Goal: Check status: Check status

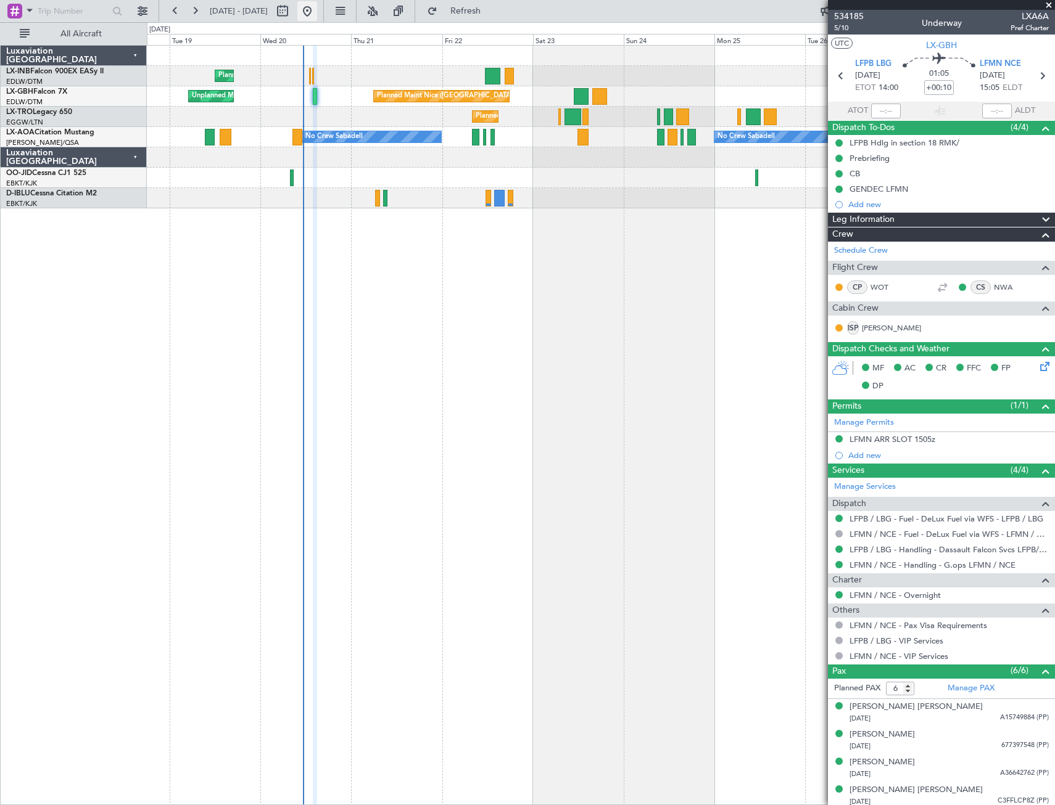
click at [317, 17] on button at bounding box center [307, 11] width 20 height 20
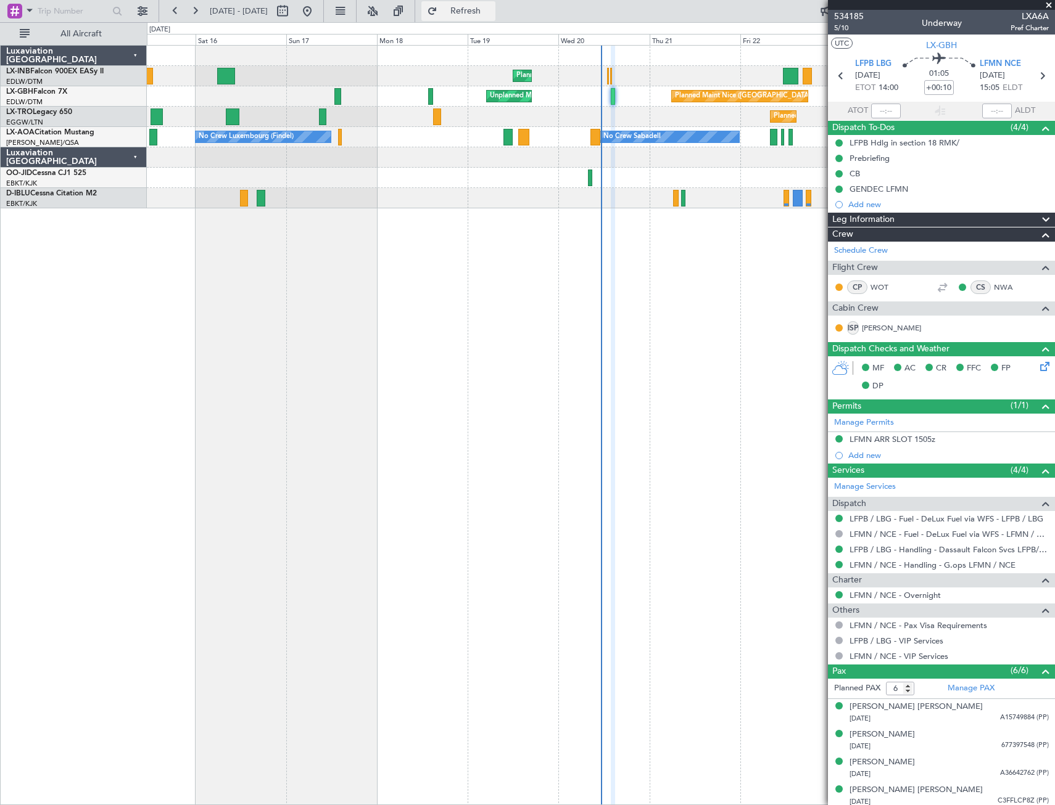
click at [492, 12] on span "Refresh" at bounding box center [466, 11] width 52 height 9
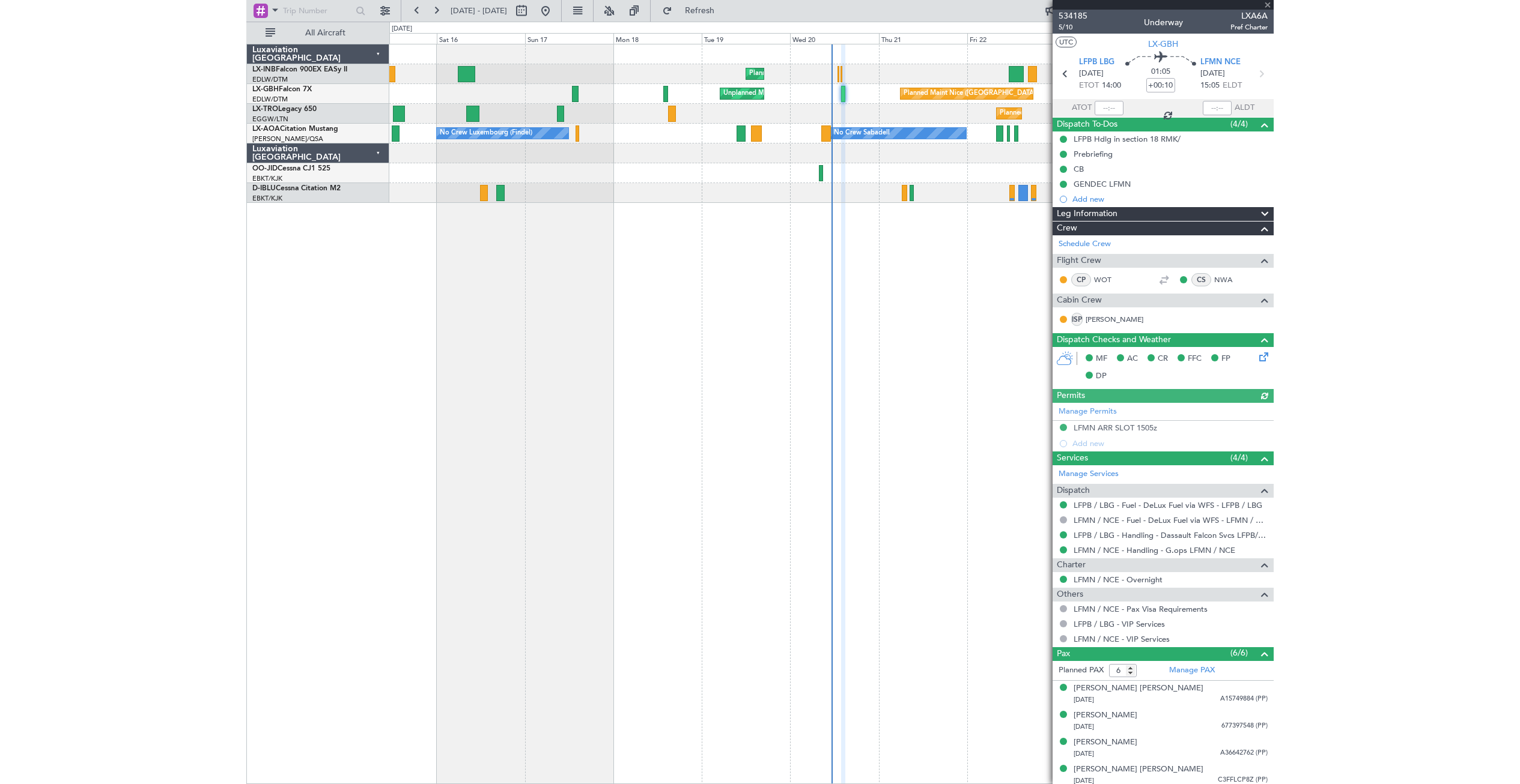
scroll to position [58, 0]
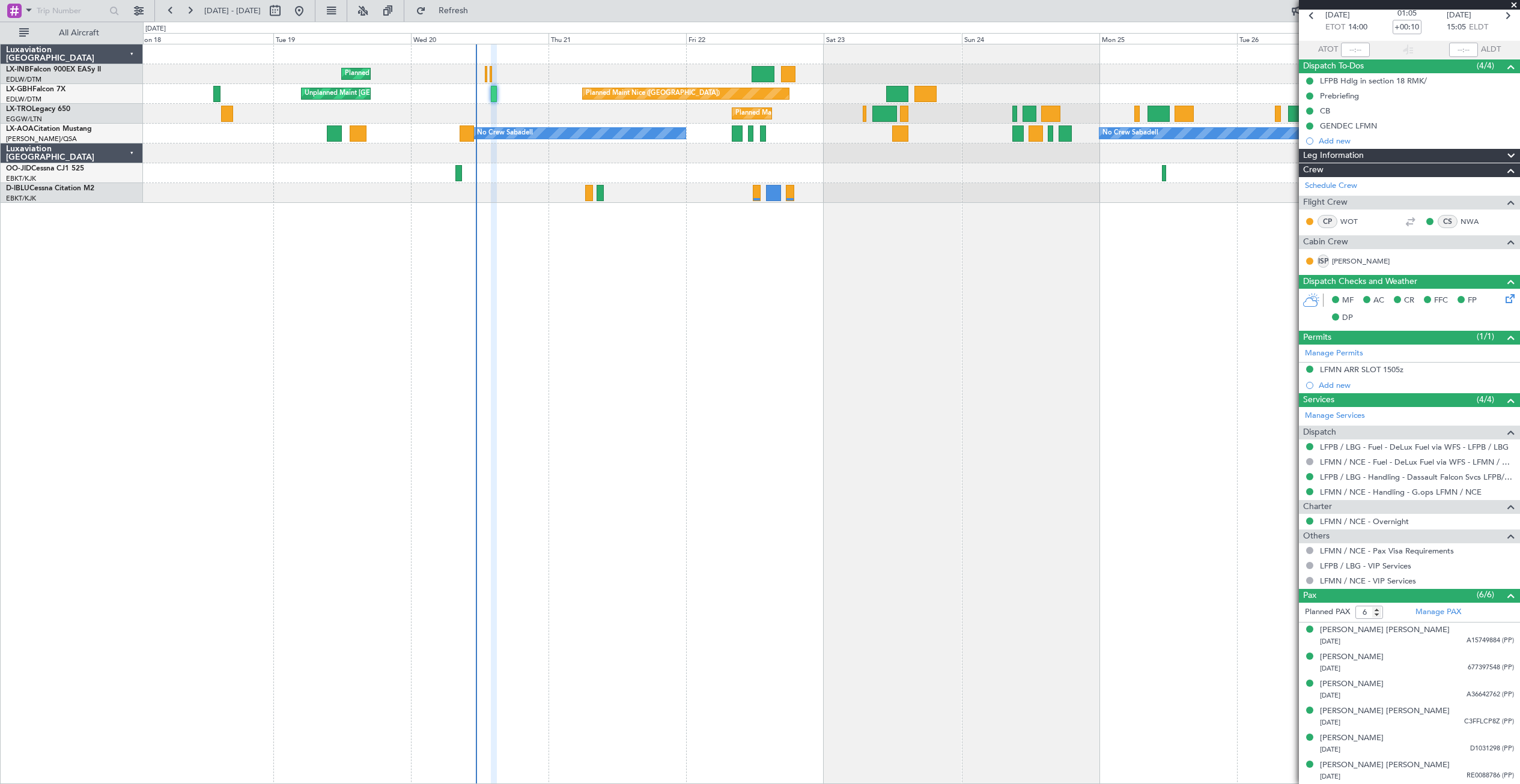
click at [551, 251] on div "Planned Maint Geneva (Cointrin) [GEOGRAPHIC_DATA] ([GEOGRAPHIC_DATA]) Unplanned…" at bounding box center [832, 414] width 1378 height 740
click at [514, 303] on div "Planned Maint Geneva (Cointrin) [GEOGRAPHIC_DATA] ([GEOGRAPHIC_DATA]) Unplanned…" at bounding box center [832, 414] width 1378 height 740
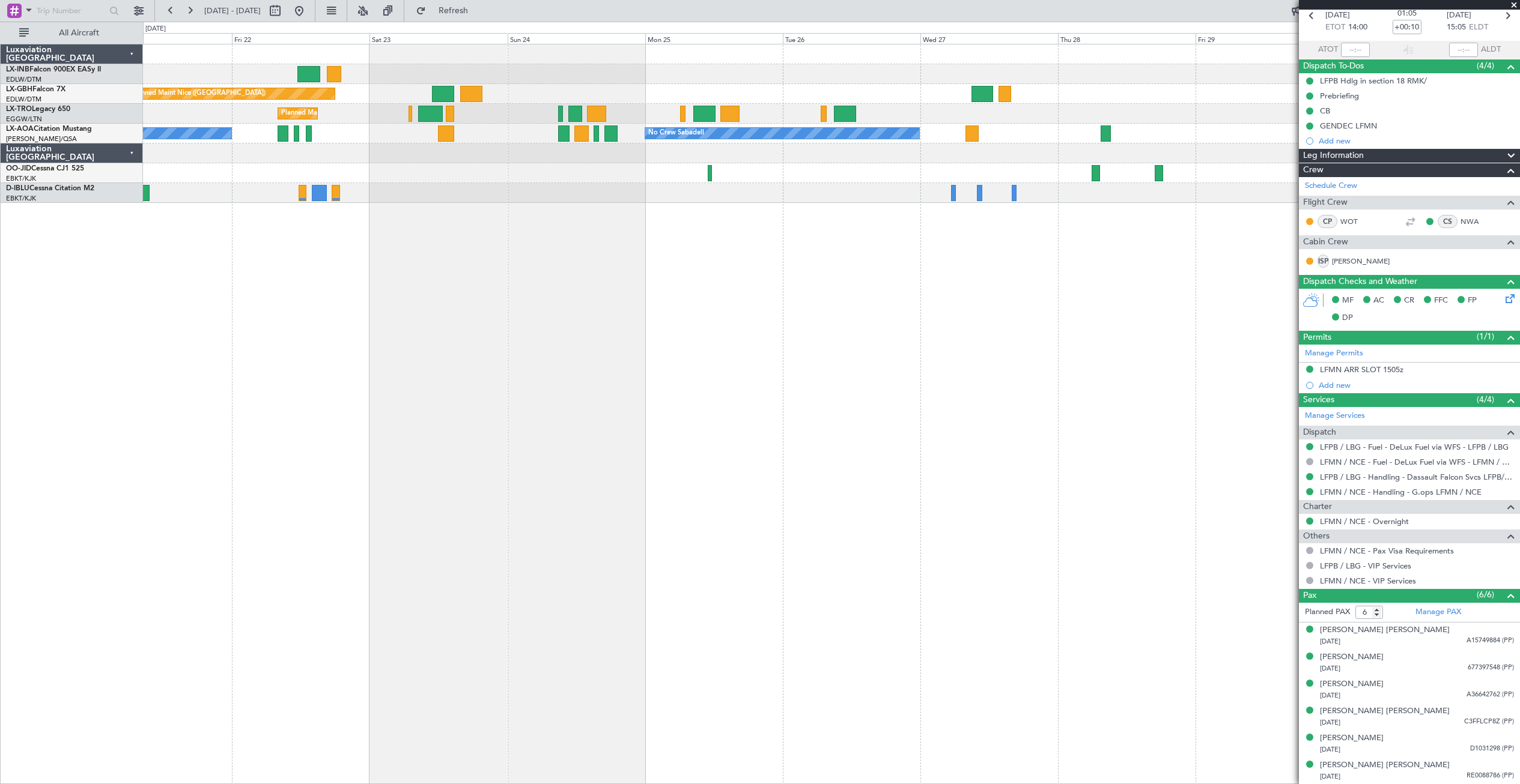
click at [678, 353] on div "Planned Maint Geneva (Cointrin) [GEOGRAPHIC_DATA] ([GEOGRAPHIC_DATA]) Unplanned…" at bounding box center [832, 414] width 1378 height 740
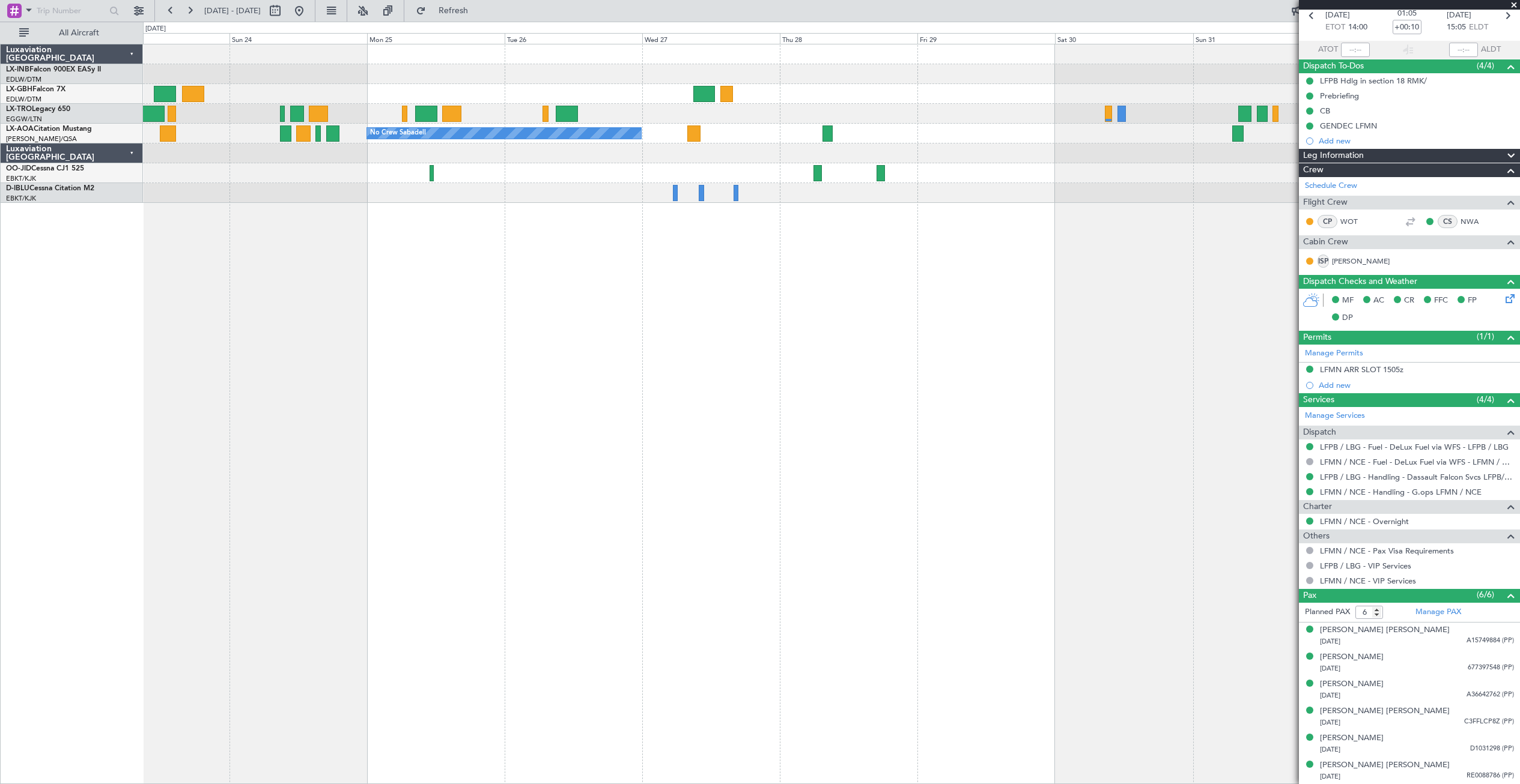
click at [738, 377] on div "Planned Maint Nice ([GEOGRAPHIC_DATA]) Planned Maint [GEOGRAPHIC_DATA] ([GEOGRA…" at bounding box center [832, 414] width 1378 height 740
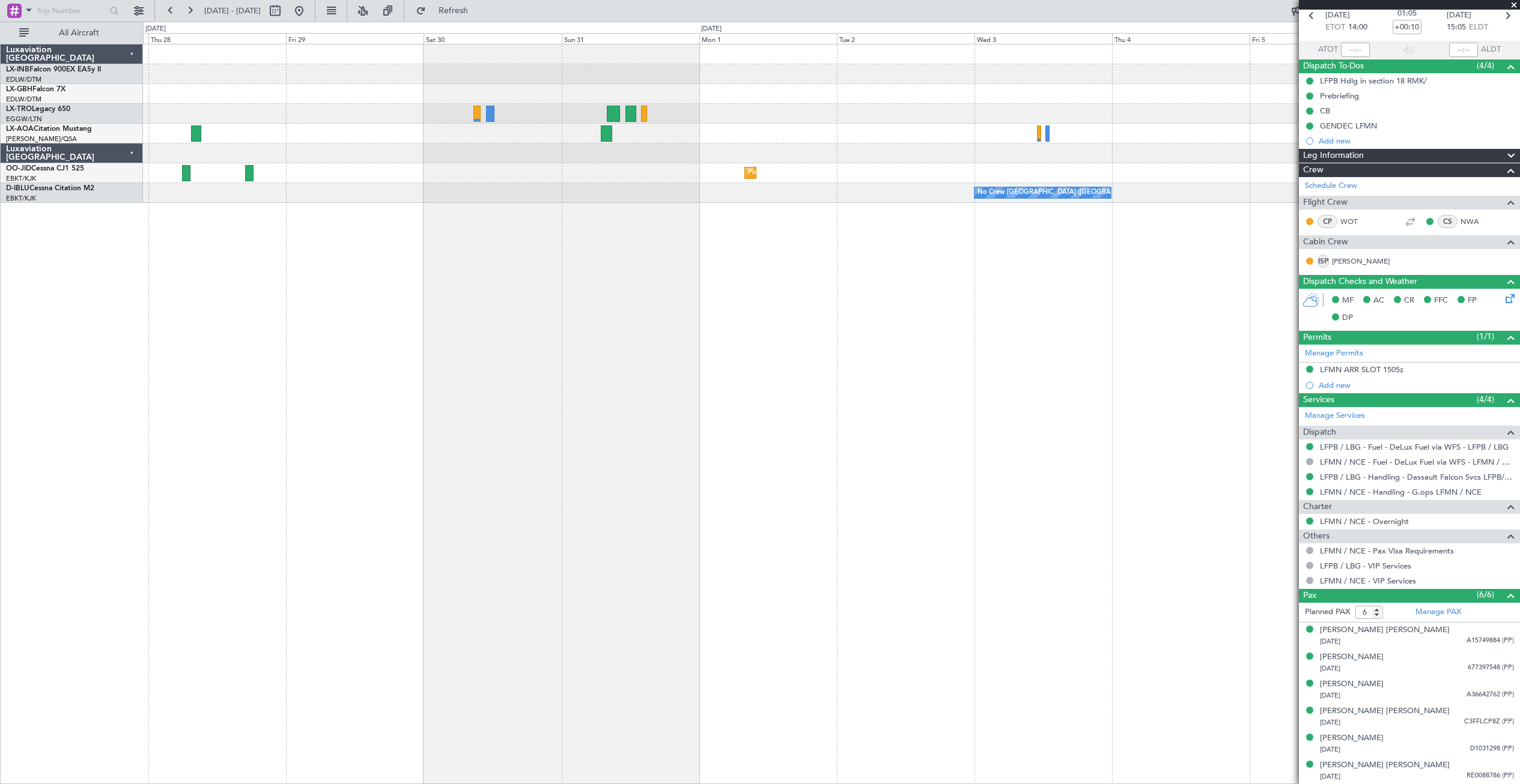
click at [624, 395] on div "Planned Maint Dusseldorf No Crew No Crew Sabadell Planned Maint [GEOGRAPHIC_DAT…" at bounding box center [832, 414] width 1378 height 740
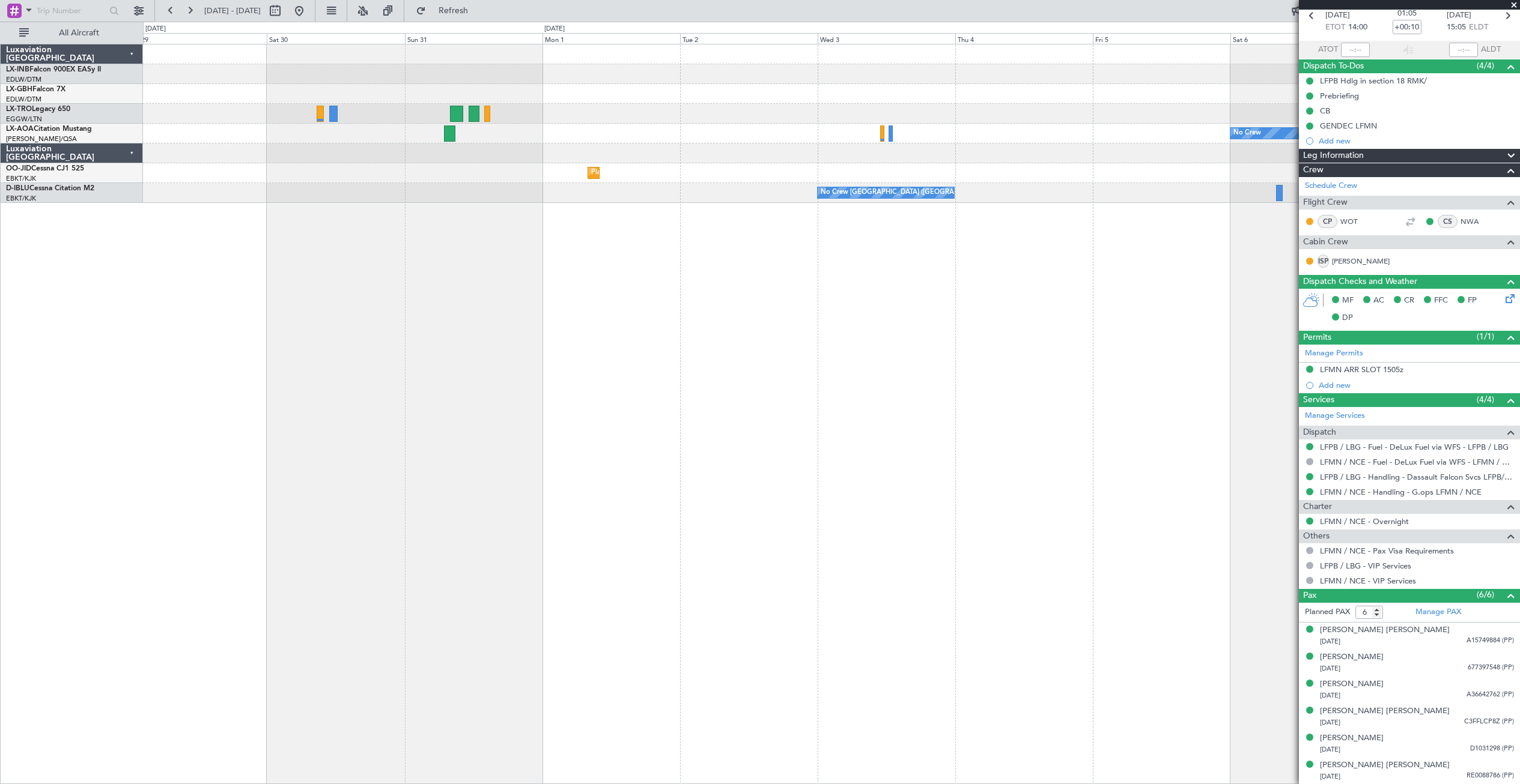
click at [594, 408] on div "Planned Maint Dusseldorf No Crew No Crew Sabadell Planned Maint [GEOGRAPHIC_DAT…" at bounding box center [832, 414] width 1378 height 740
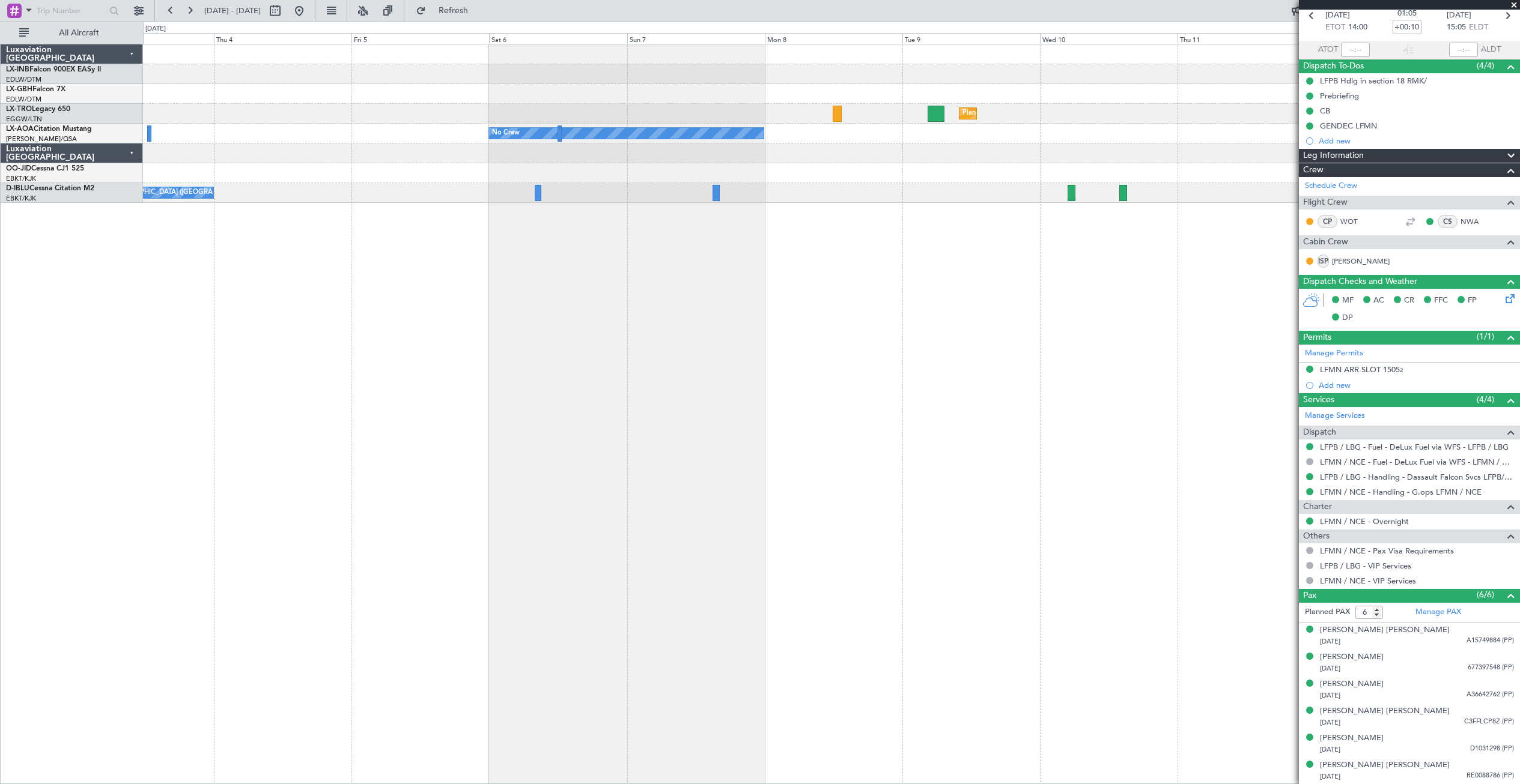
click at [592, 411] on div "Planned Maint Dusseldorf No Crew Planned Maint [GEOGRAPHIC_DATA]-[GEOGRAPHIC_DA…" at bounding box center [832, 414] width 1378 height 740
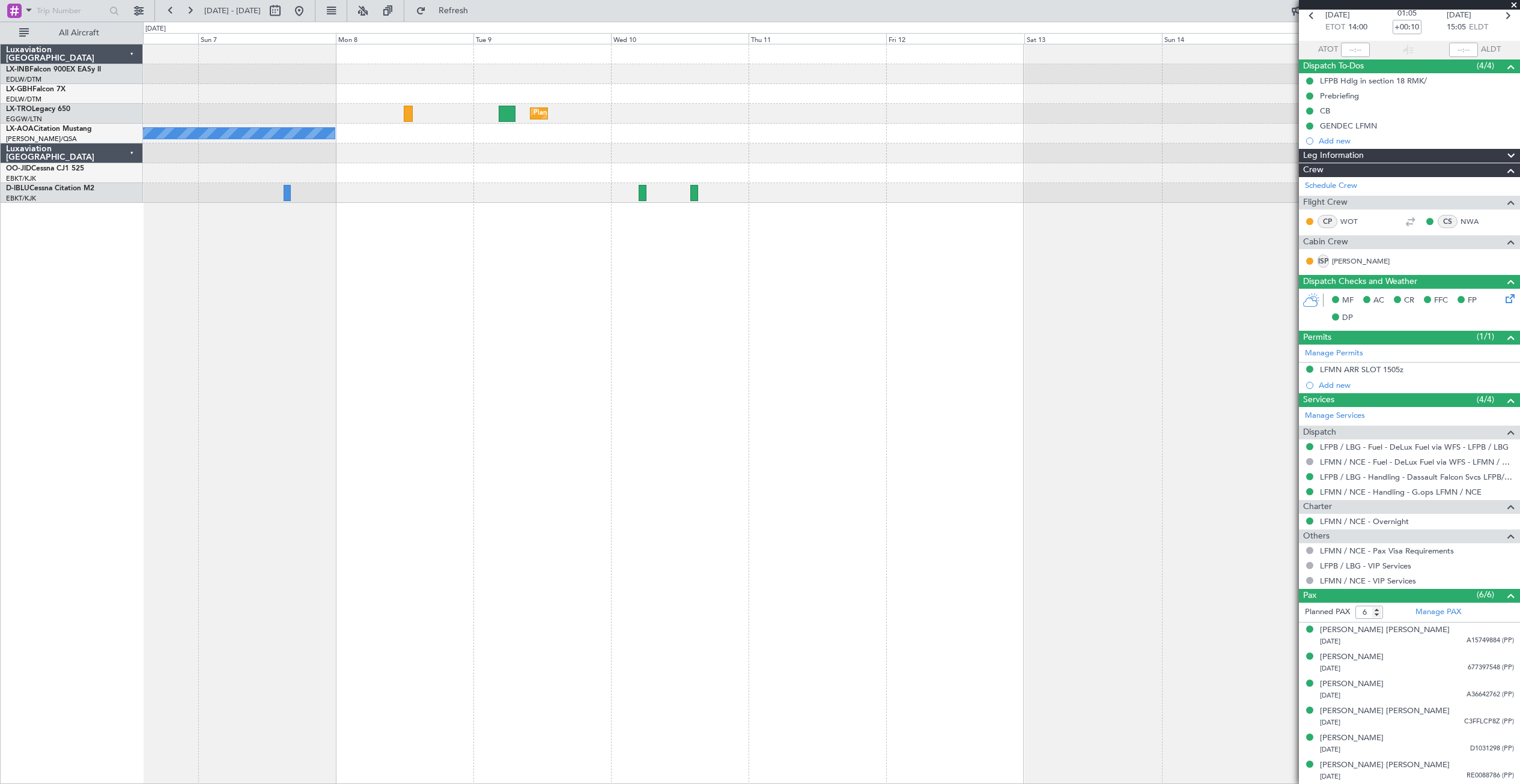
click at [561, 408] on div "Planned Maint Nurnberg Planned [GEOGRAPHIC_DATA] No Crew" at bounding box center [832, 414] width 1378 height 740
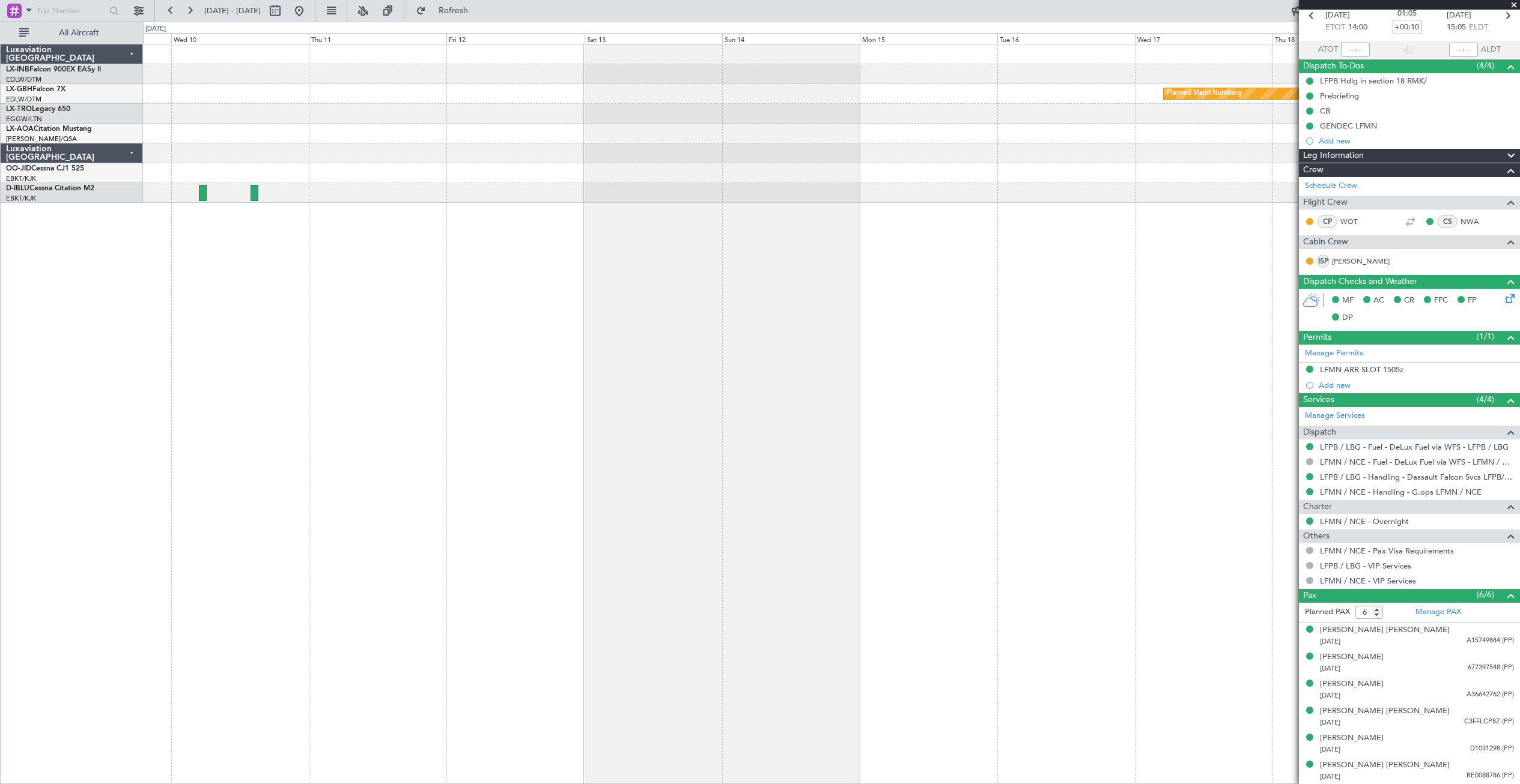
click at [549, 426] on div "Planned Maint Nurnberg Planned [GEOGRAPHIC_DATA] No Crew Sabadell No Crew" at bounding box center [832, 414] width 1378 height 740
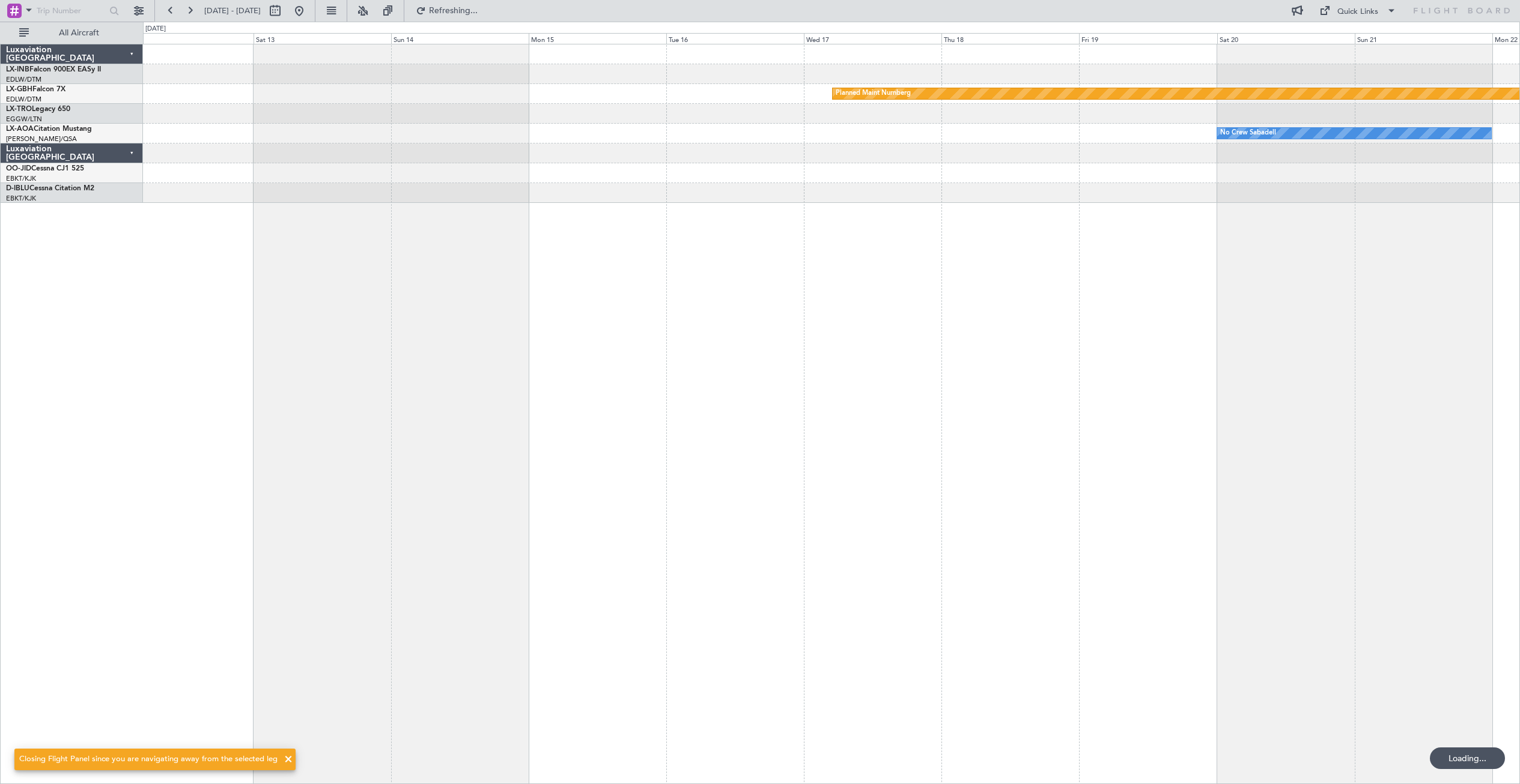
scroll to position [0, 0]
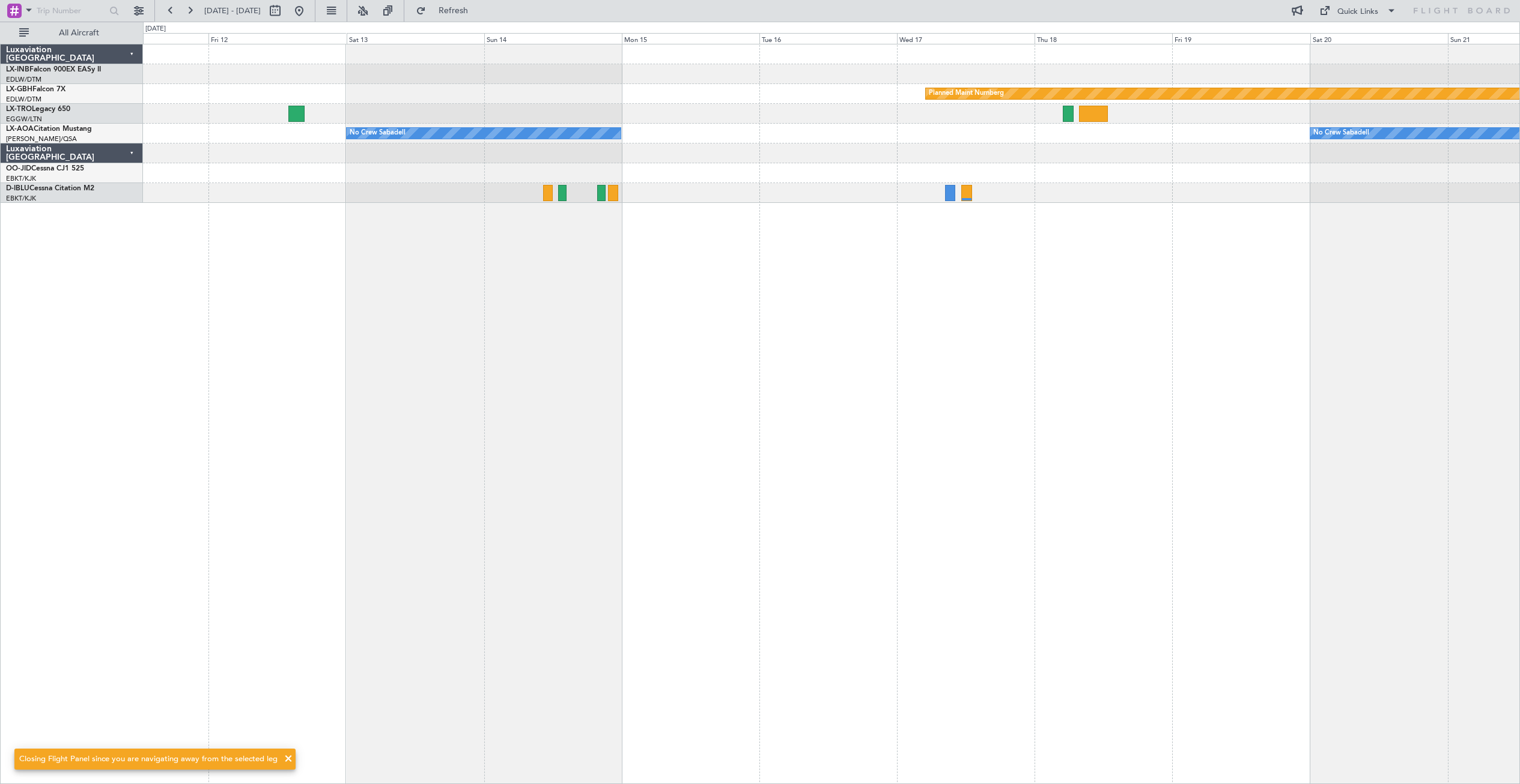
click at [796, 411] on div "Planned Maint Nurnberg Planned [GEOGRAPHIC_DATA] No Crew Sabadell No Crew Sabad…" at bounding box center [832, 414] width 1378 height 740
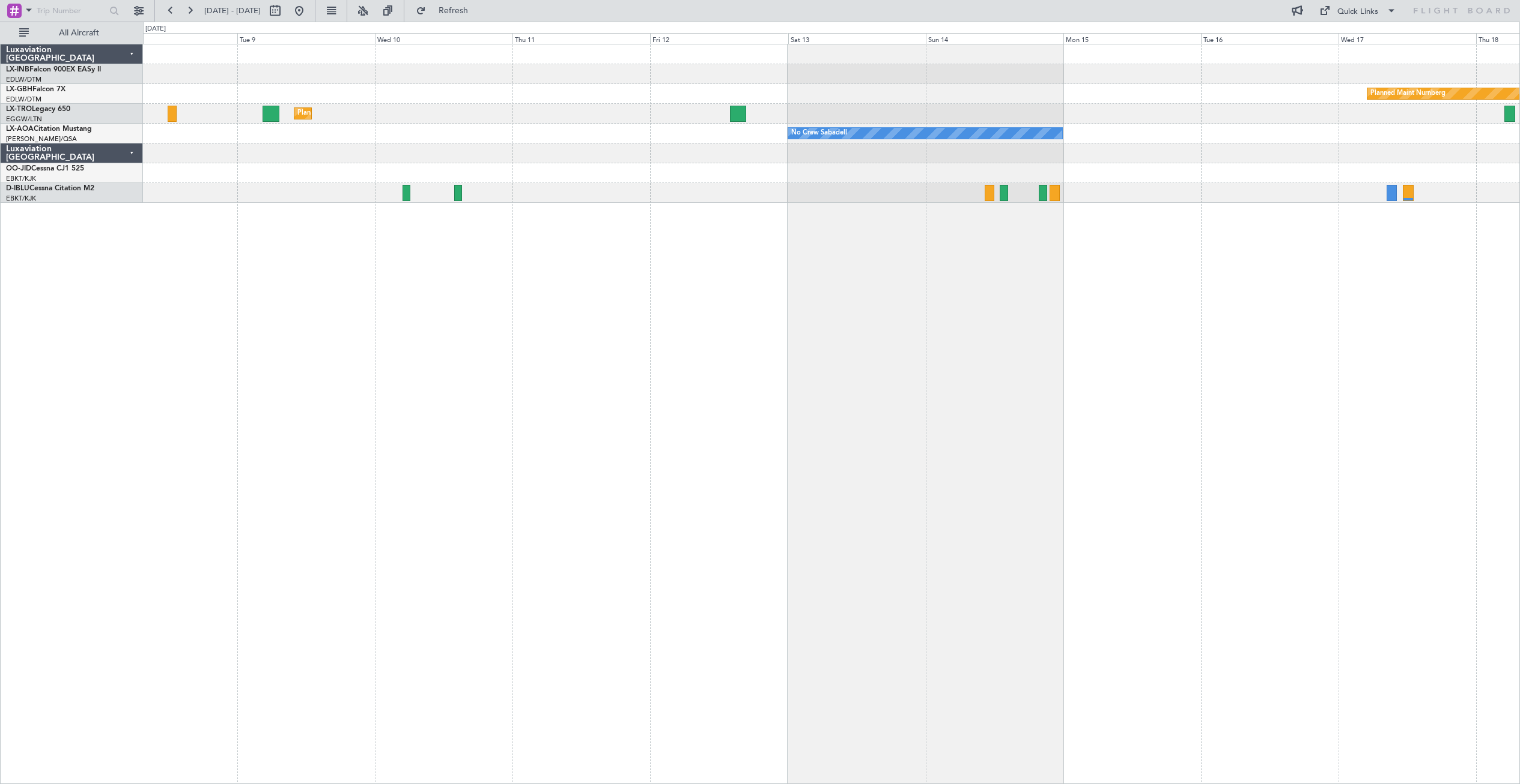
click at [835, 234] on div "Planned Maint Nurnberg Planned [GEOGRAPHIC_DATA] No Crew Sabadell No Crew No Cr…" at bounding box center [832, 414] width 1378 height 740
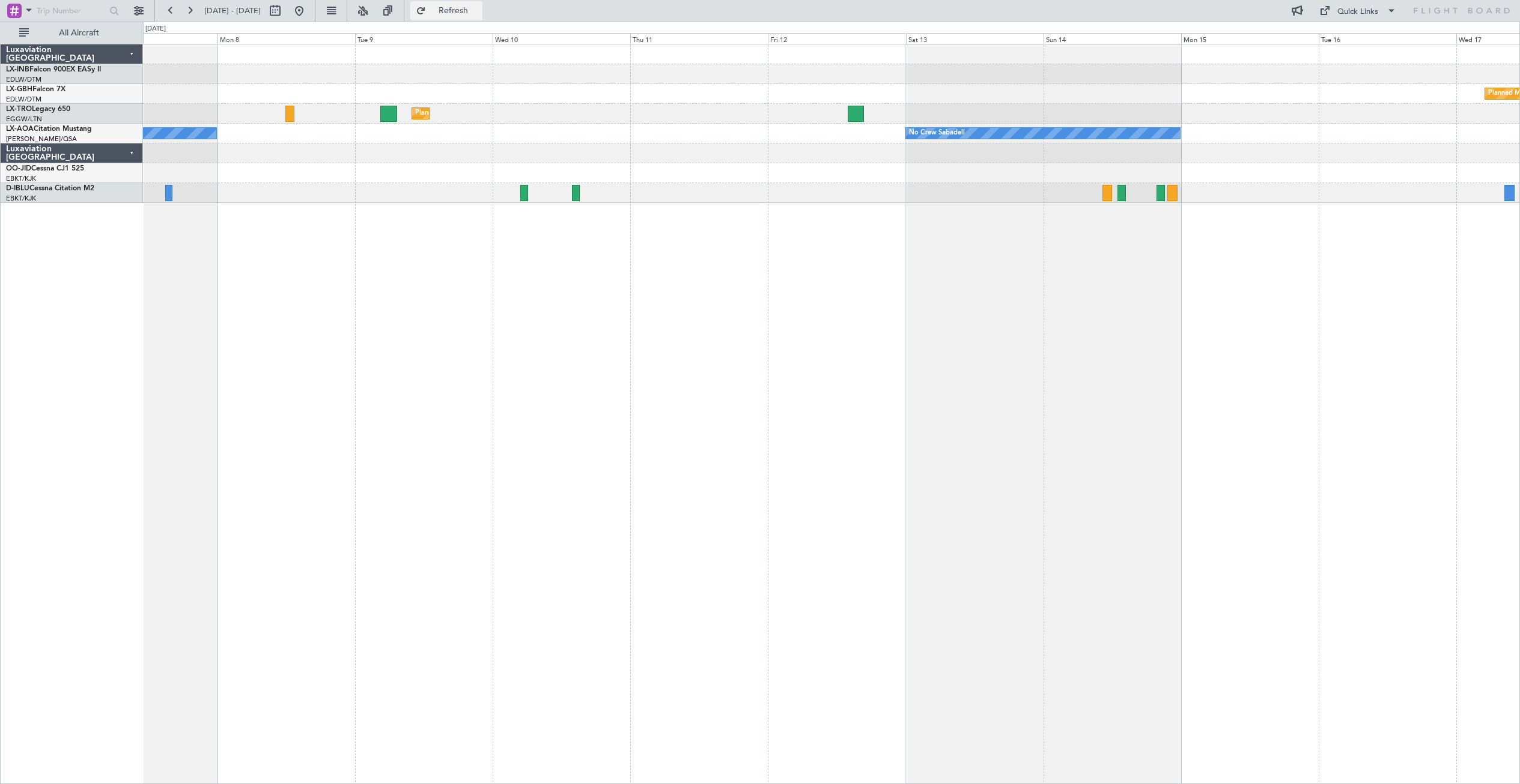
click at [473, 13] on span "Refresh" at bounding box center [454, 11] width 51 height 9
click at [309, 13] on div at bounding box center [287, 11] width 43 height 19
click at [309, 15] on button at bounding box center [299, 11] width 19 height 19
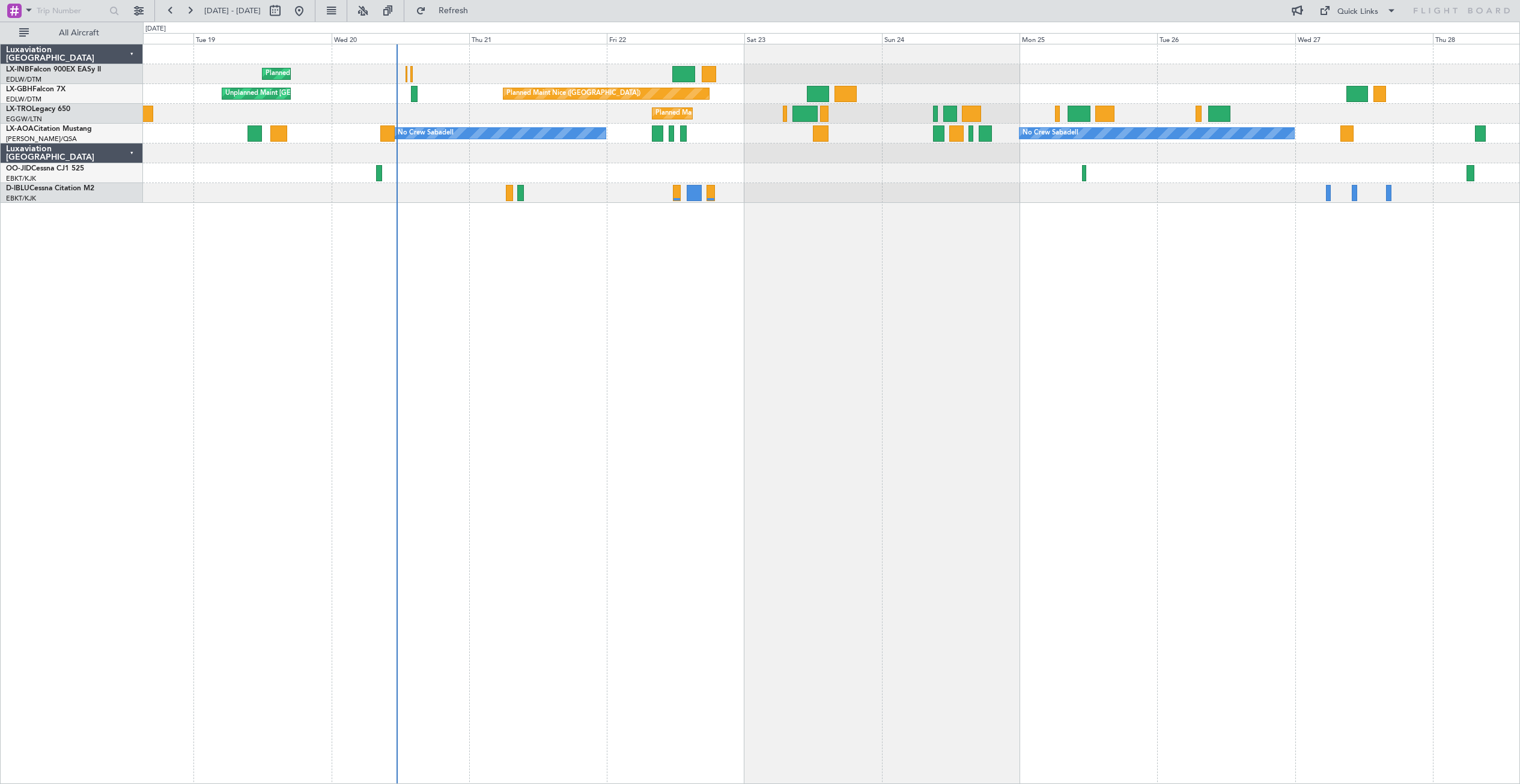
click at [704, 343] on div "Planned Maint Geneva (Cointrin) [GEOGRAPHIC_DATA] ([GEOGRAPHIC_DATA]) Unplanned…" at bounding box center [832, 414] width 1378 height 740
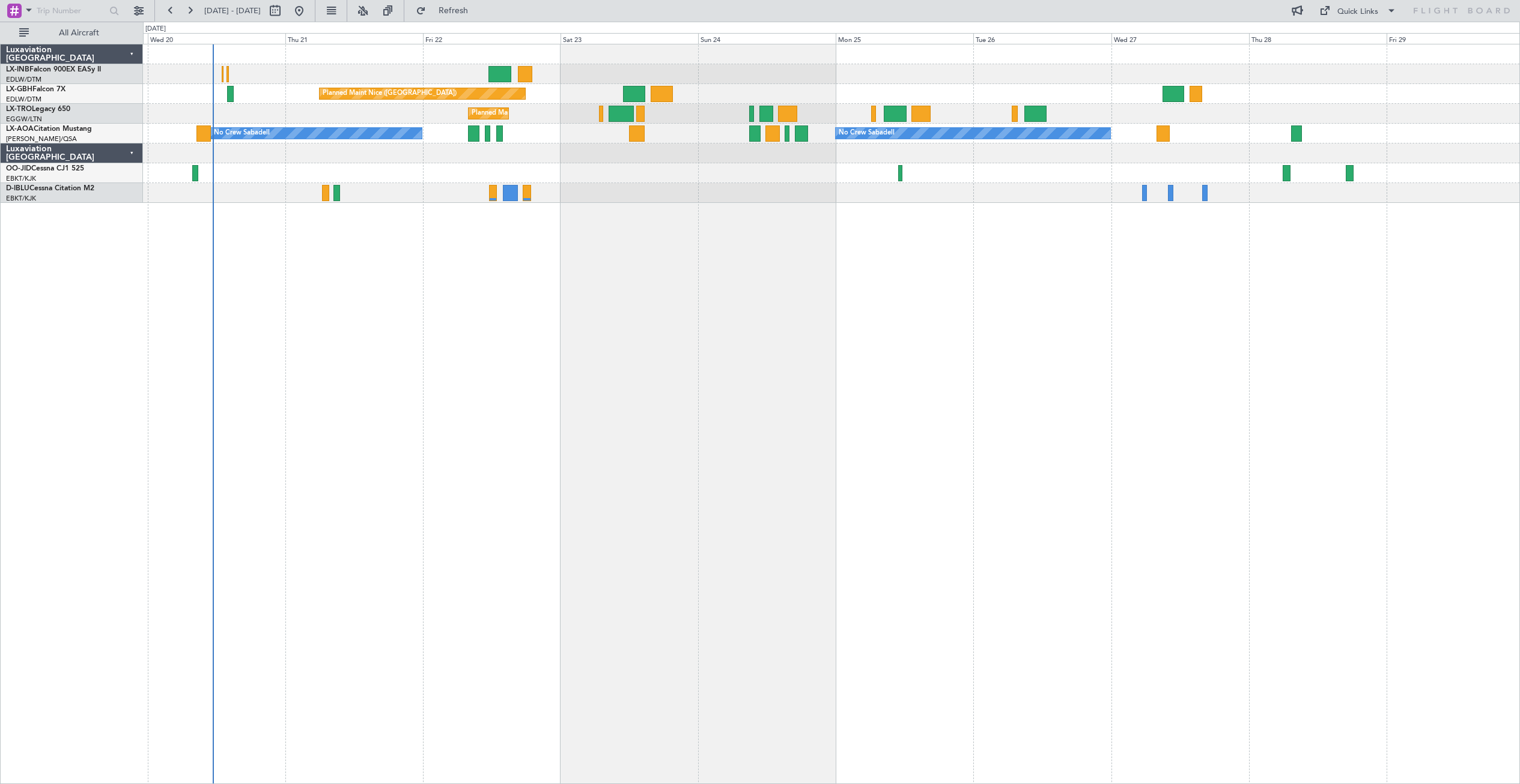
click at [620, 259] on div "Planned Maint Geneva (Cointrin) [GEOGRAPHIC_DATA] ([GEOGRAPHIC_DATA]) Unplanned…" at bounding box center [832, 414] width 1378 height 740
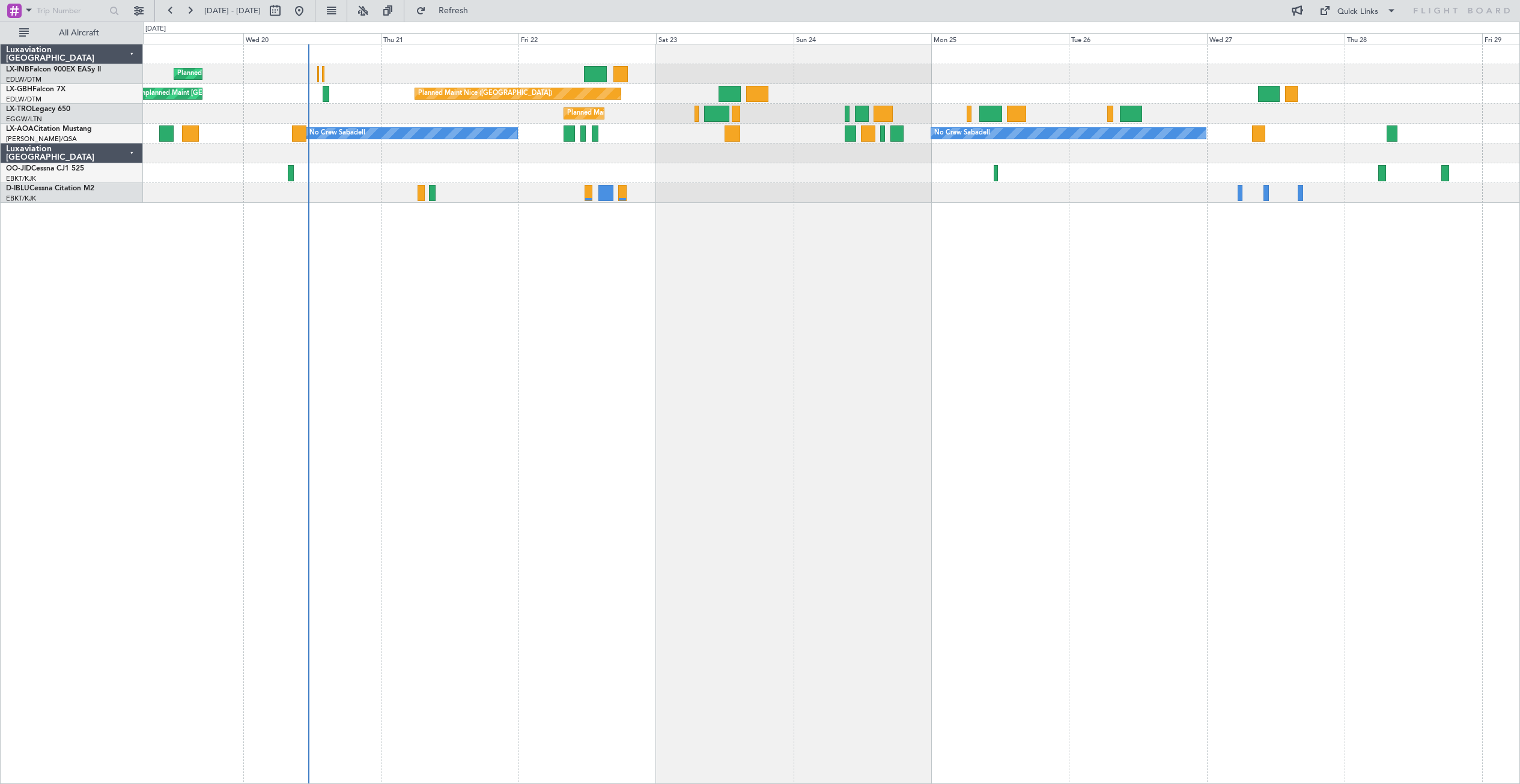
click at [989, 299] on div "Planned Maint Geneva (Cointrin) [GEOGRAPHIC_DATA] ([GEOGRAPHIC_DATA]) Unplanned…" at bounding box center [832, 414] width 1378 height 740
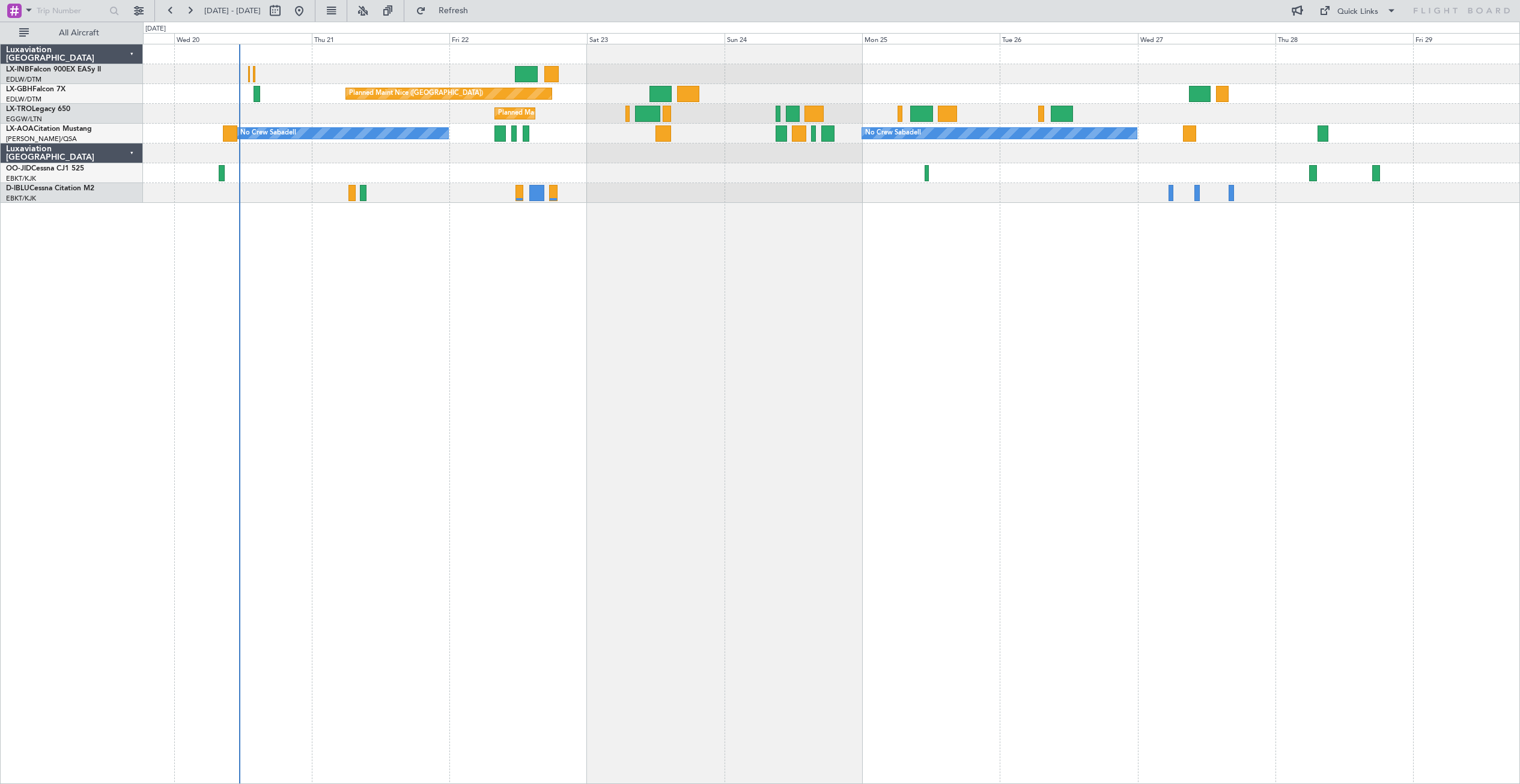
click at [634, 258] on div "Planned Maint Geneva (Cointrin) [GEOGRAPHIC_DATA] ([GEOGRAPHIC_DATA]) Unplanned…" at bounding box center [832, 414] width 1378 height 740
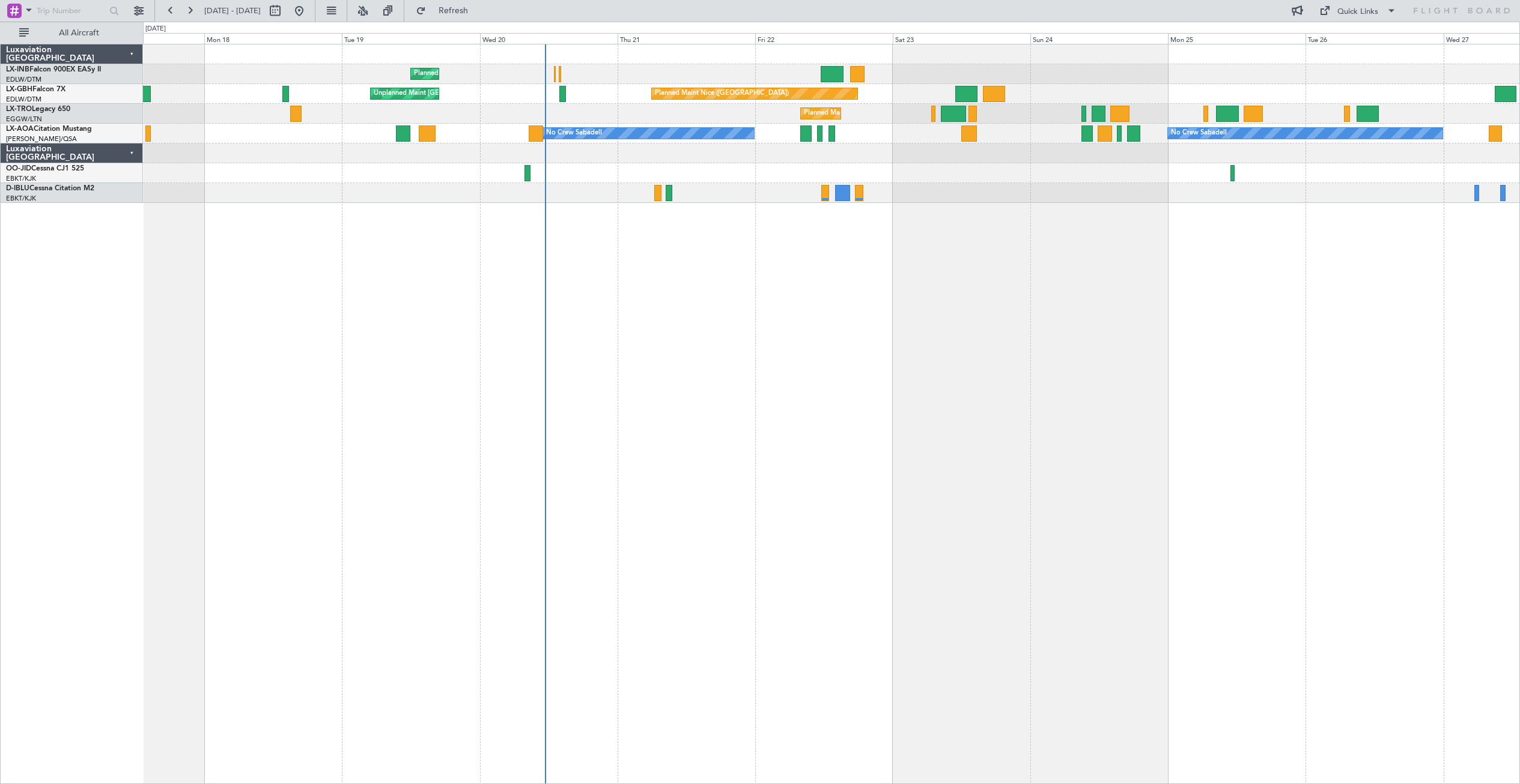
click at [611, 263] on div "Planned Maint Geneva (Cointrin) [GEOGRAPHIC_DATA] ([GEOGRAPHIC_DATA]) Unplanned…" at bounding box center [832, 414] width 1378 height 740
